Goal: Task Accomplishment & Management: Use online tool/utility

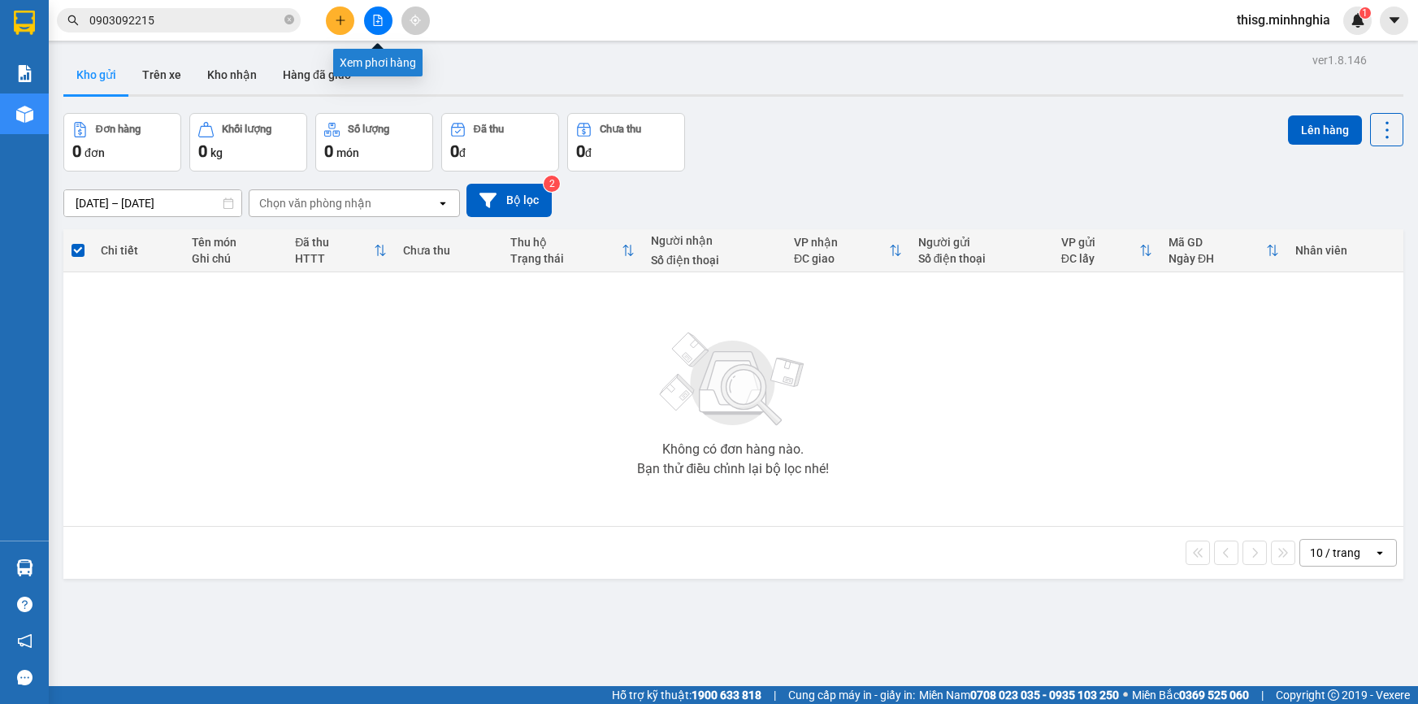
click at [376, 20] on icon "file-add" at bounding box center [377, 20] width 11 height 11
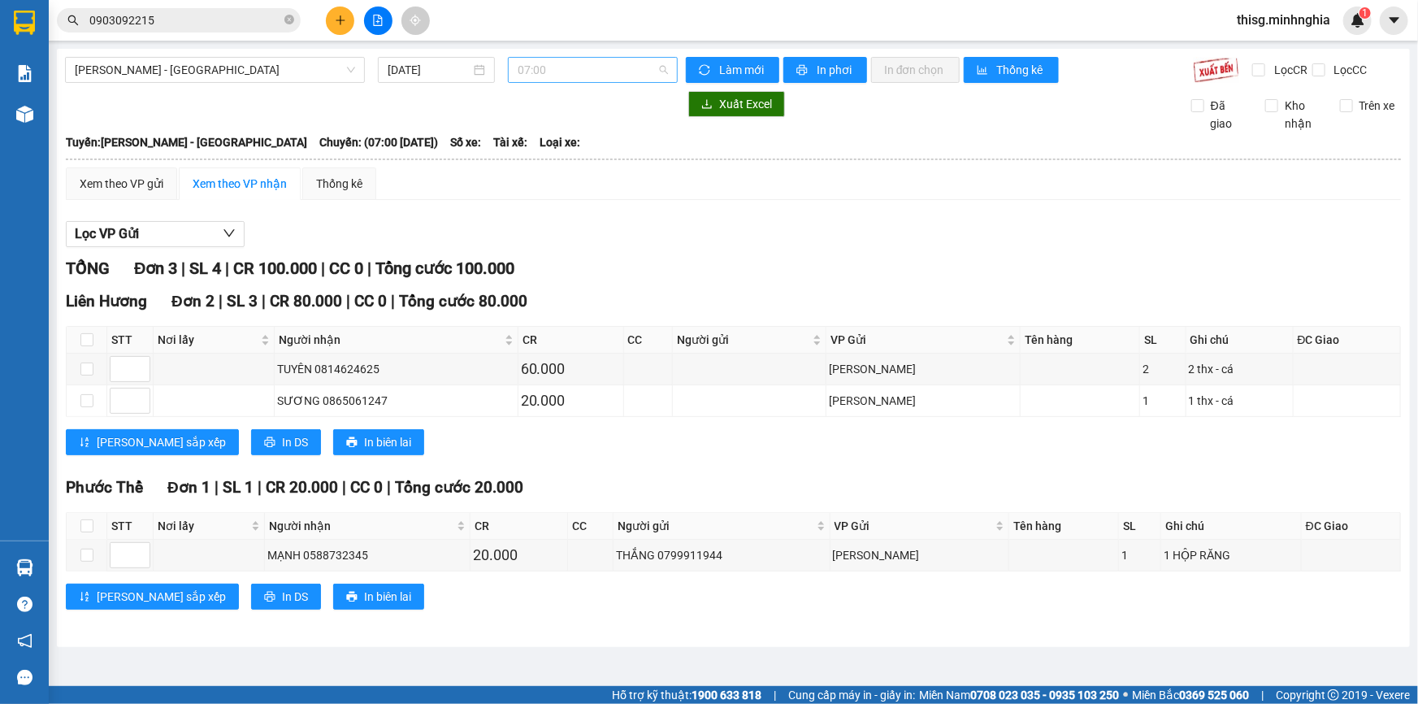
click at [601, 80] on span "07:00" at bounding box center [593, 70] width 150 height 24
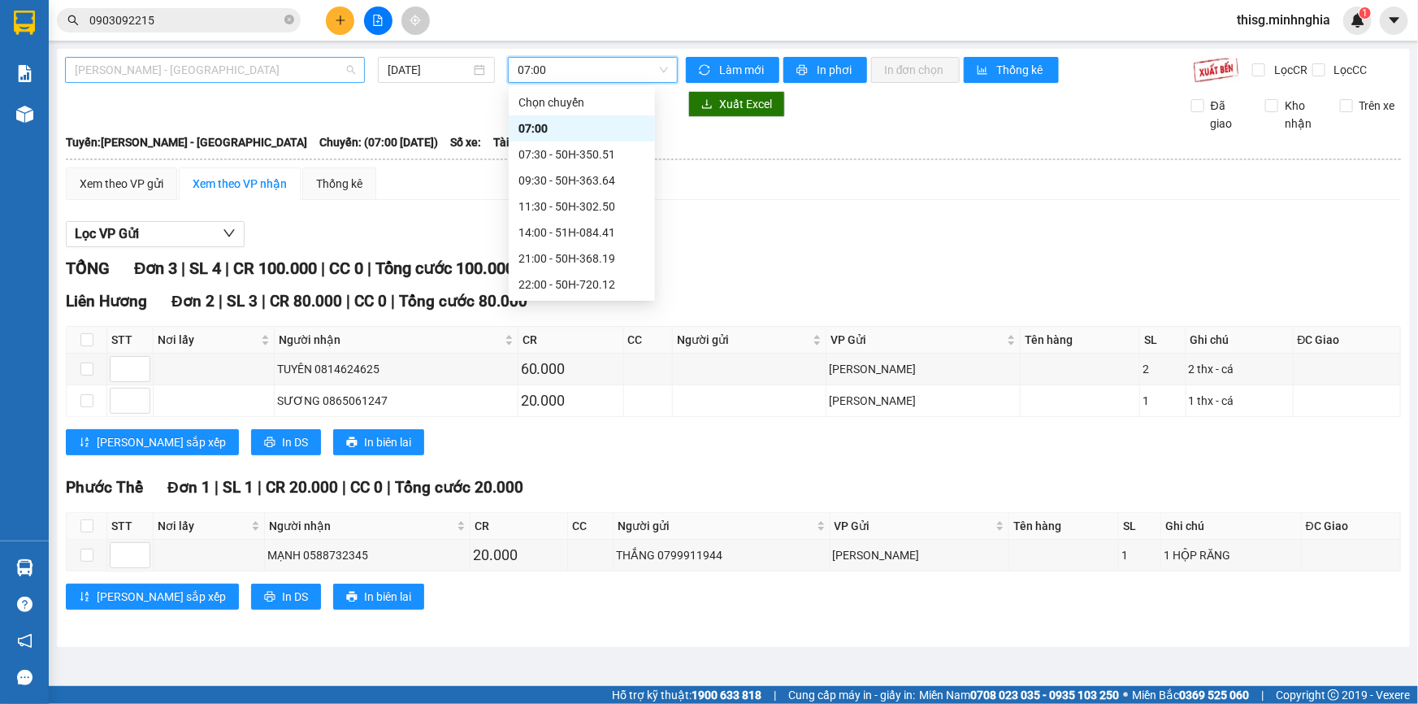
click at [284, 60] on span "[PERSON_NAME] - [GEOGRAPHIC_DATA]" at bounding box center [215, 70] width 280 height 24
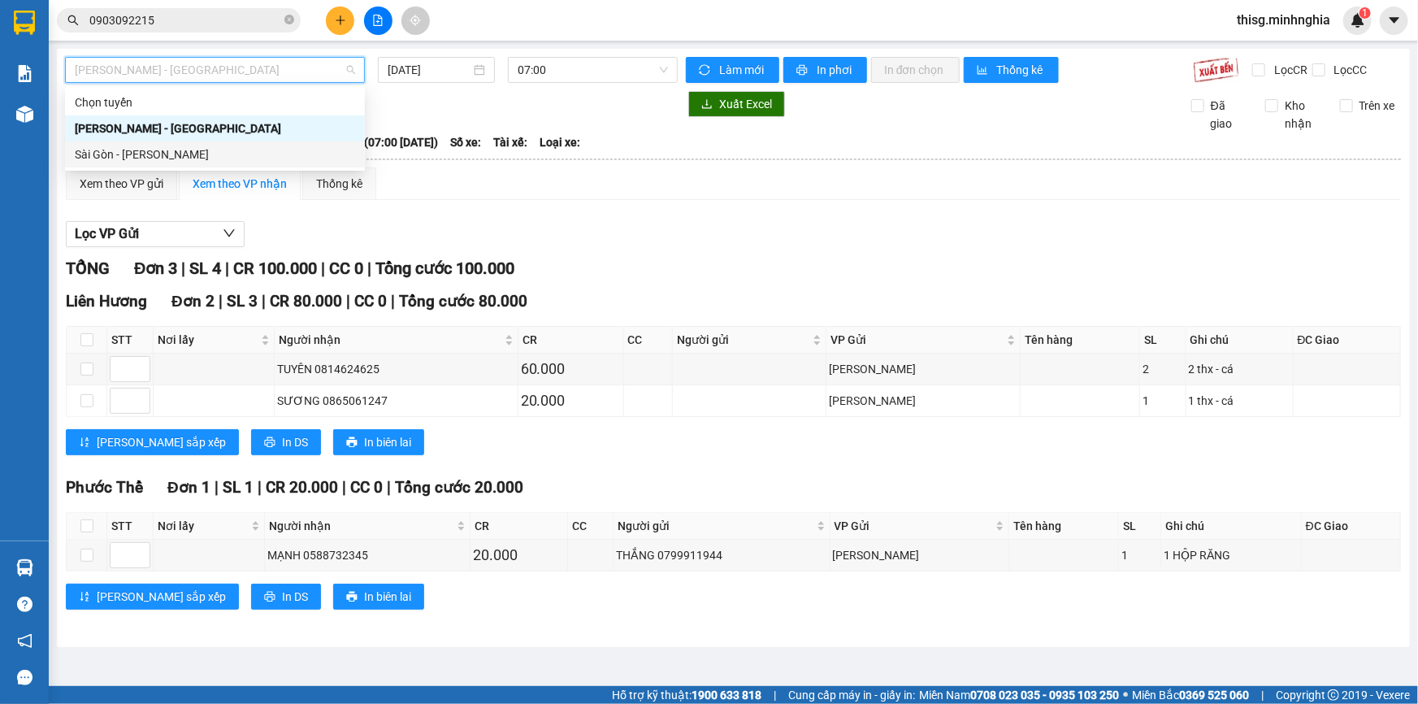
click at [268, 157] on div "Sài Gòn - [PERSON_NAME]" at bounding box center [215, 154] width 280 height 18
type input "[DATE]"
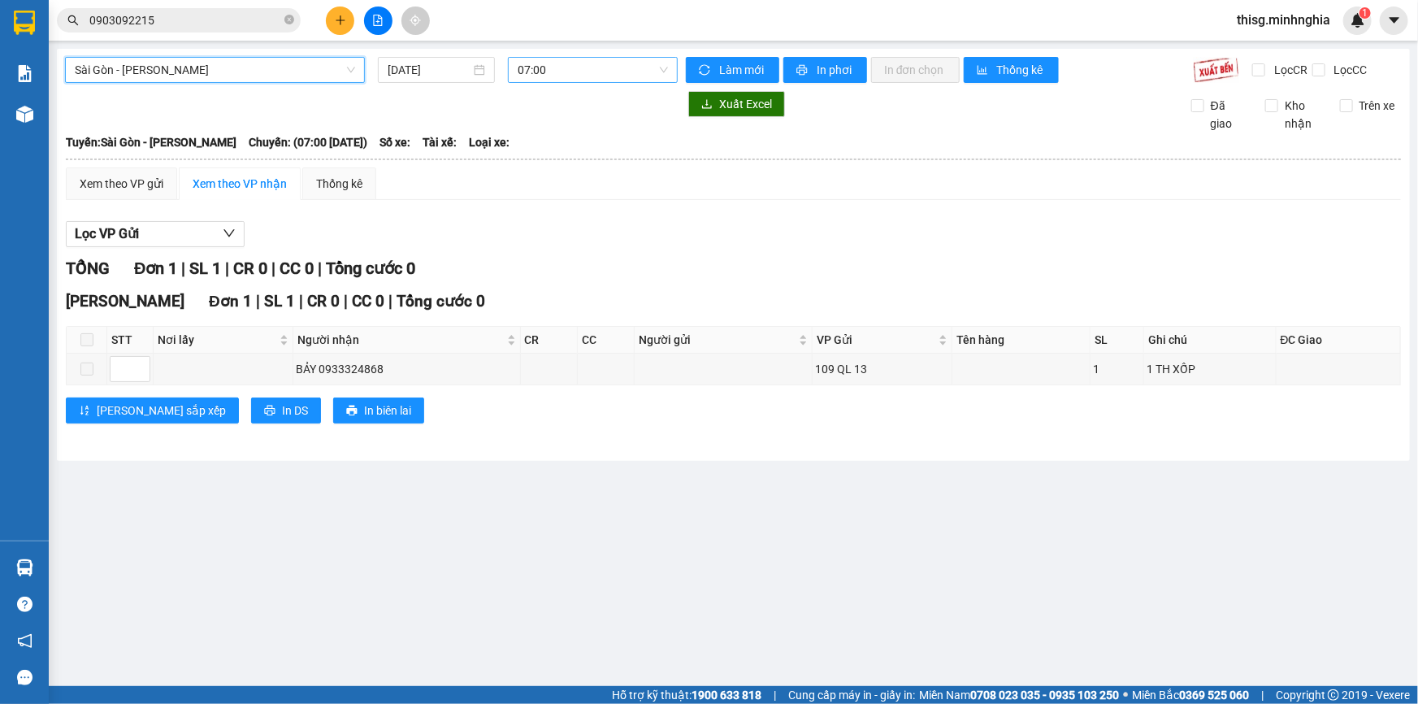
click at [536, 68] on span "07:00" at bounding box center [593, 70] width 150 height 24
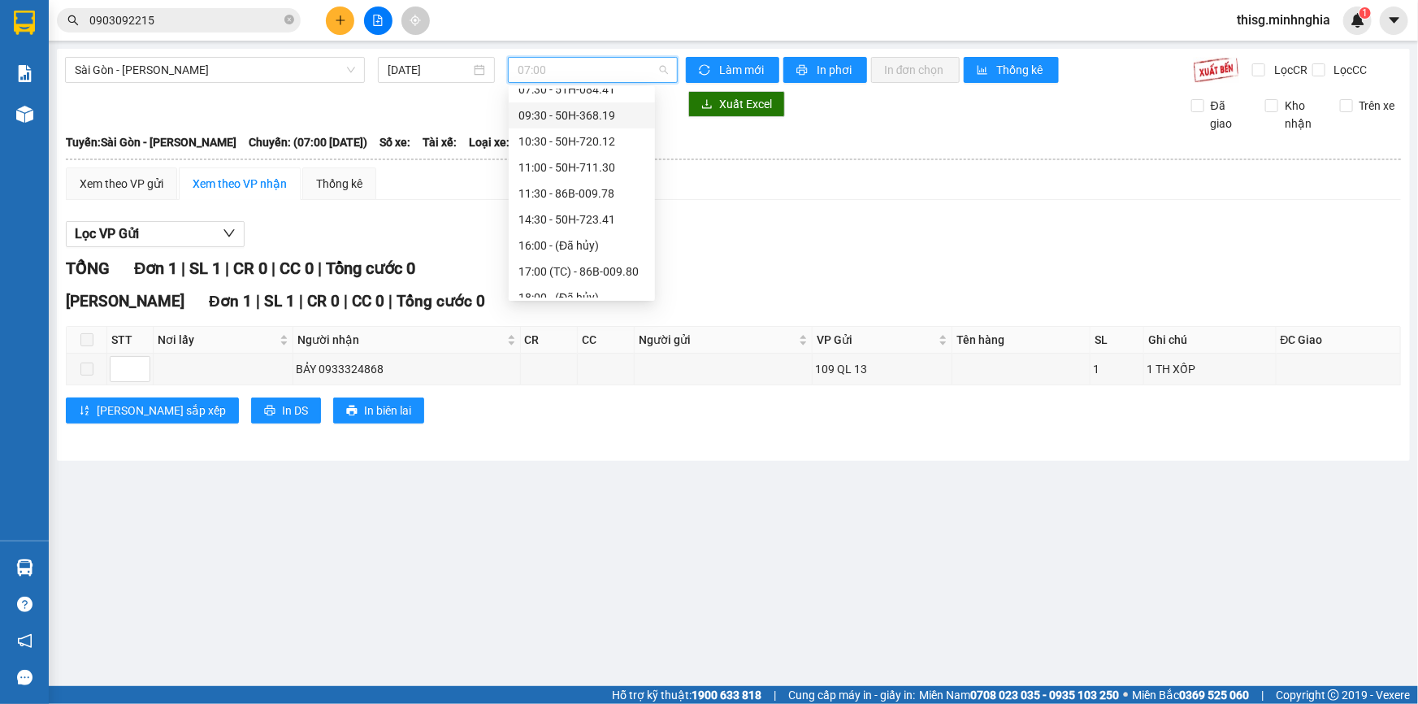
scroll to position [155, 0]
click at [595, 258] on div "21:30 - 50H-350.51" at bounding box center [581, 259] width 127 height 18
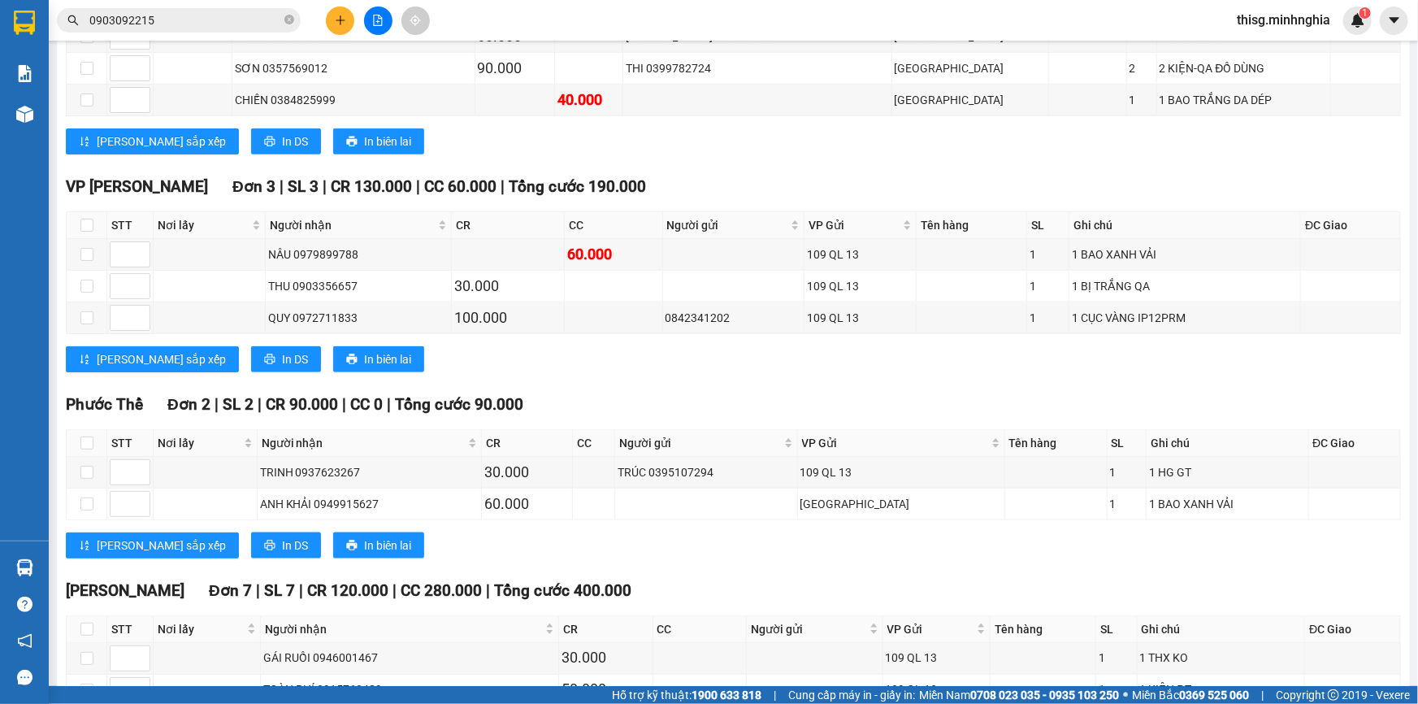
scroll to position [665, 0]
